Goal: Task Accomplishment & Management: Manage account settings

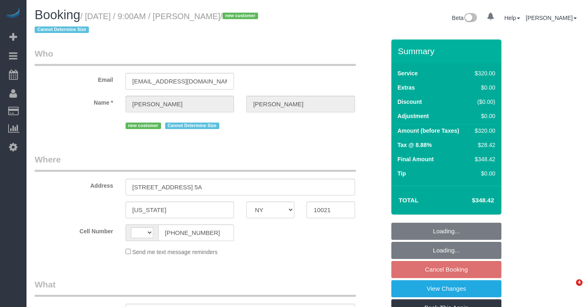
select select "NY"
select select "string:[GEOGRAPHIC_DATA]"
select select "object:717"
select select "string:stripe-pm_1RxZ9f4VGloSiKo7g3joOv9v"
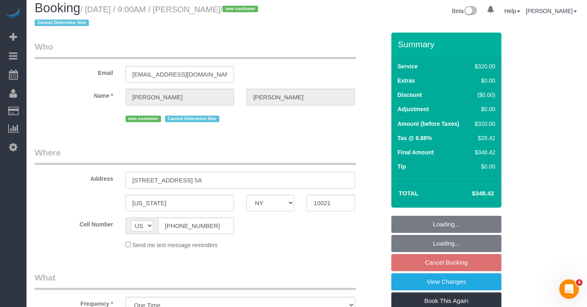
select select "spot1"
select select "number:89"
select select "number:72"
select select "number:15"
select select "number:5"
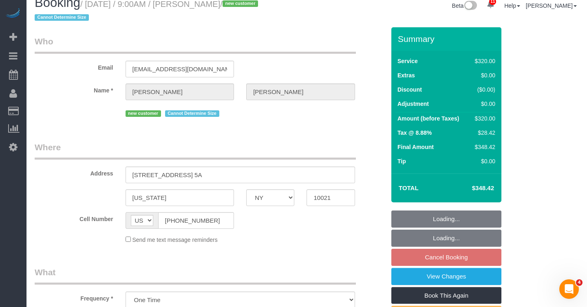
select select "240"
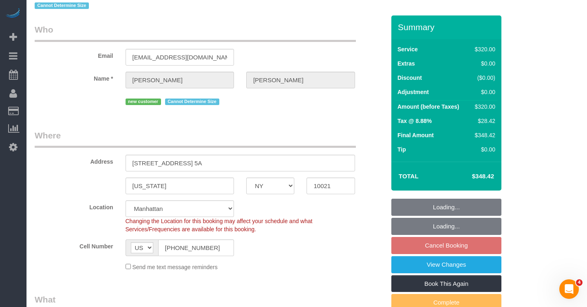
select select "object:1413"
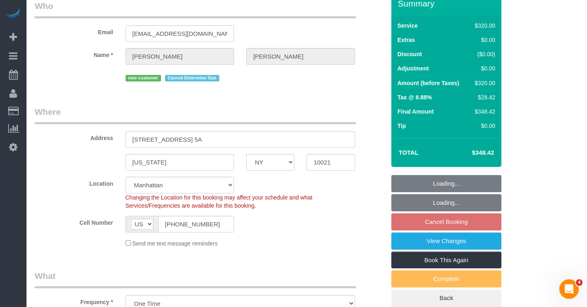
select select "spot53"
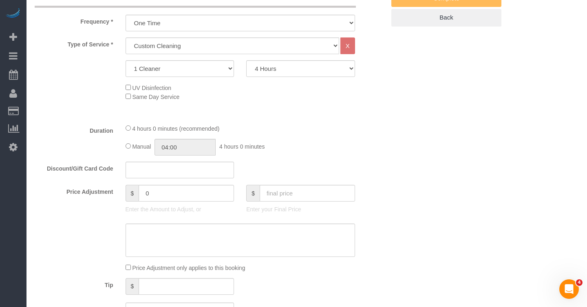
scroll to position [305, 0]
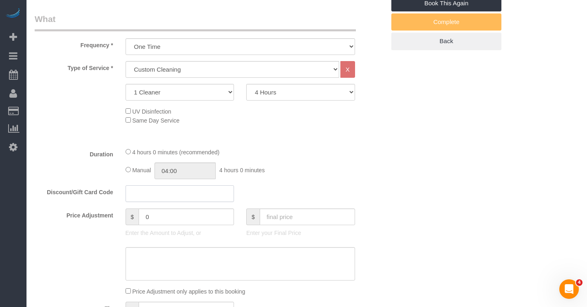
click at [157, 195] on input "text" at bounding box center [180, 194] width 109 height 17
type input "SPARKLE15"
click at [301, 171] on div "Manual 04:00 4 hours 0 minutes" at bounding box center [241, 171] width 230 height 17
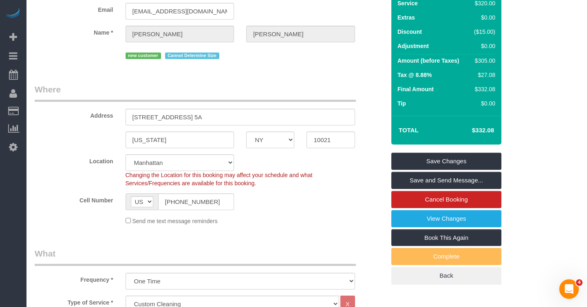
scroll to position [0, 0]
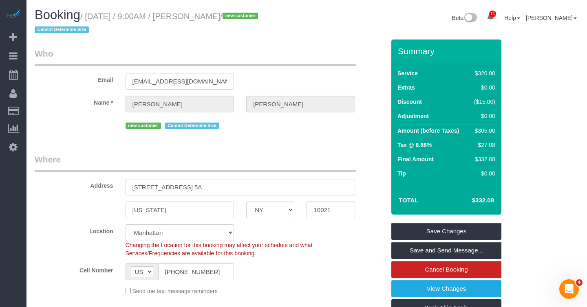
click at [348, 236] on div "Location [GEOGRAPHIC_DATA] [GEOGRAPHIC_DATA] [GEOGRAPHIC_DATA] [GEOGRAPHIC_DATA…" at bounding box center [210, 241] width 363 height 33
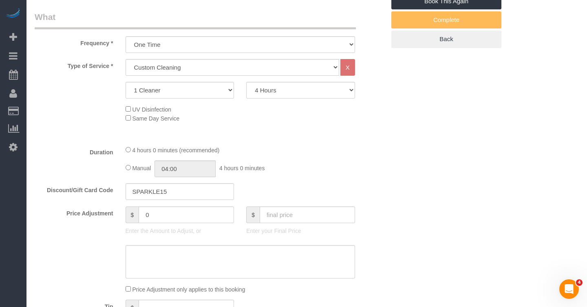
scroll to position [307, 0]
click at [318, 93] on select "2 Hours 2.5 Hours 3 Hours 3.5 Hours 4 Hours 4.5 Hours 5 Hours 5.5 Hours 6 Hours…" at bounding box center [300, 90] width 109 height 17
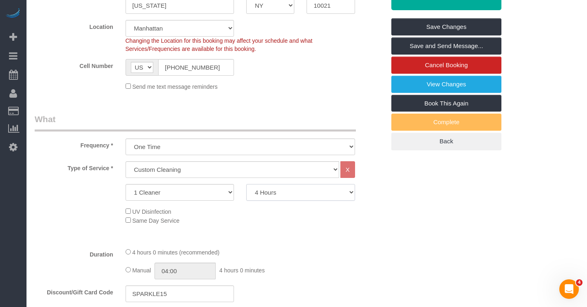
scroll to position [213, 0]
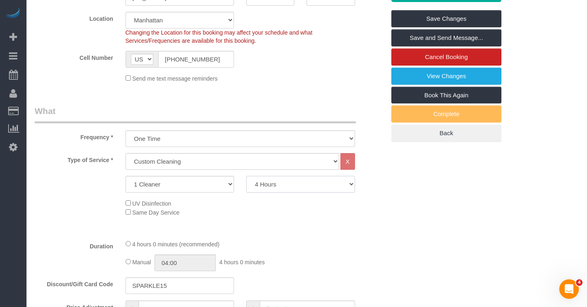
click at [301, 183] on select "2 Hours 2.5 Hours 3 Hours 3.5 Hours 4 Hours 4.5 Hours 5 Hours 5.5 Hours 6 Hours…" at bounding box center [300, 184] width 109 height 17
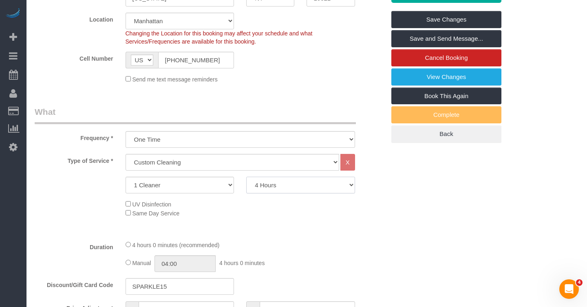
scroll to position [211, 0]
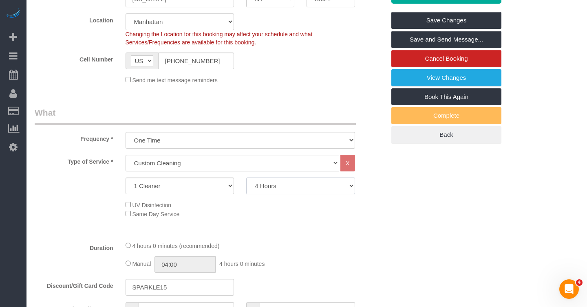
click at [263, 185] on select "2 Hours 2.5 Hours 3 Hours 3.5 Hours 4 Hours 4.5 Hours 5 Hours 5.5 Hours 6 Hours…" at bounding box center [300, 186] width 109 height 17
select select "300"
click at [246, 178] on select "2 Hours 2.5 Hours 3 Hours 3.5 Hours 4 Hours 4.5 Hours 5 Hours 5.5 Hours 6 Hours…" at bounding box center [300, 186] width 109 height 17
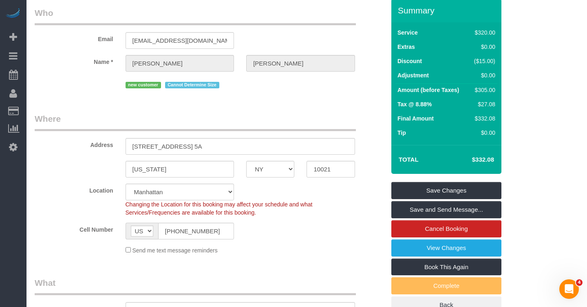
scroll to position [38, 0]
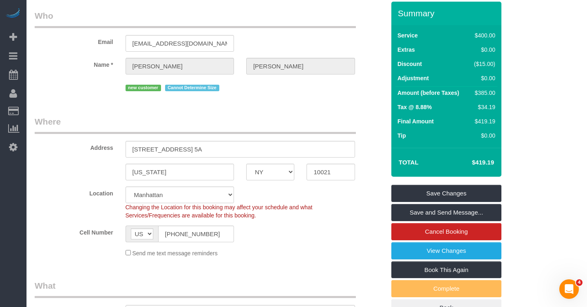
select select "spot105"
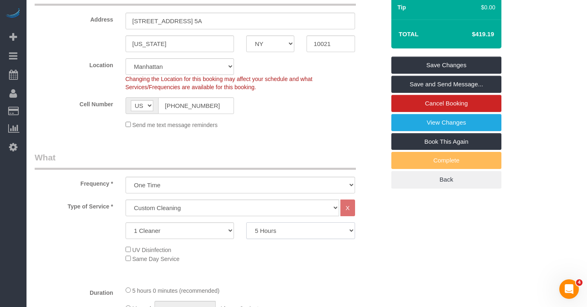
scroll to position [165, 0]
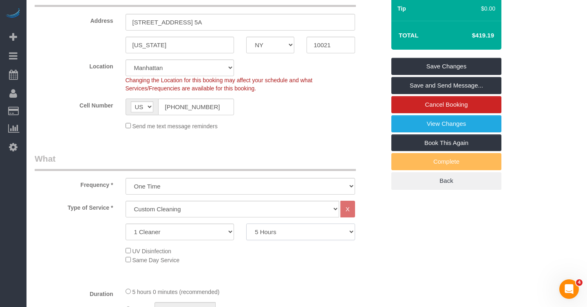
click at [282, 232] on select "2 Hours 2.5 Hours 3 Hours 3.5 Hours 4 Hours 4.5 Hours 5 Hours 5.5 Hours 6 Hours…" at bounding box center [300, 232] width 109 height 17
select select "240"
click at [246, 224] on select "2 Hours 2.5 Hours 3 Hours 3.5 Hours 4 Hours 4.5 Hours 5 Hours 5.5 Hours 6 Hours…" at bounding box center [300, 232] width 109 height 17
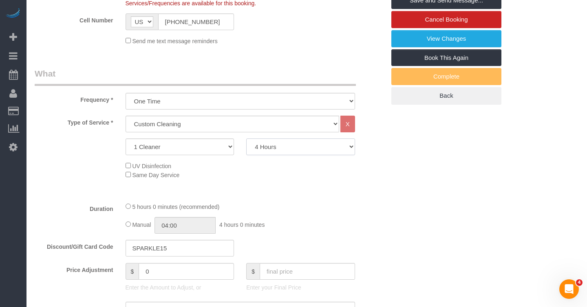
scroll to position [253, 0]
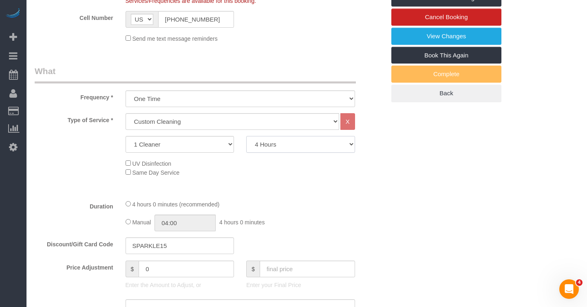
select select "spot157"
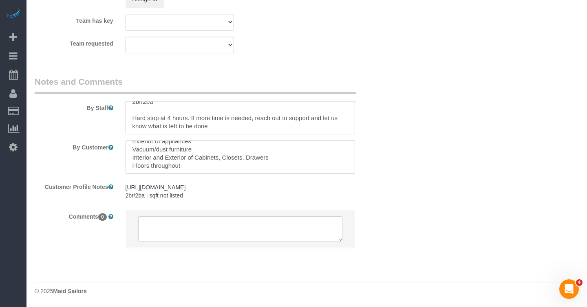
scroll to position [0, 0]
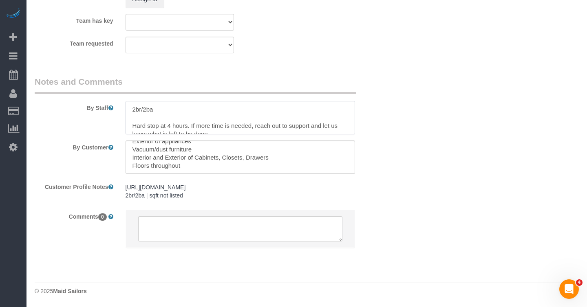
click at [133, 101] on textarea at bounding box center [241, 117] width 230 height 33
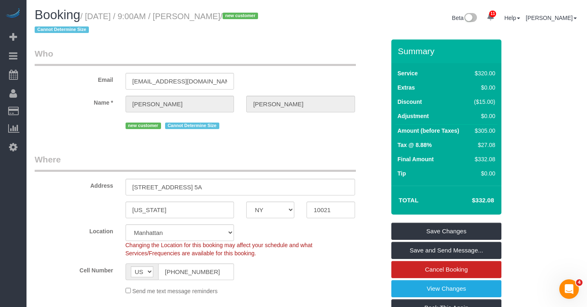
type textarea "Use green clean only 2br/2ba Hard stop at 4 hours. If more time is needed, reac…"
click at [423, 234] on link "Save Changes" at bounding box center [446, 231] width 110 height 17
